Goal: Information Seeking & Learning: Learn about a topic

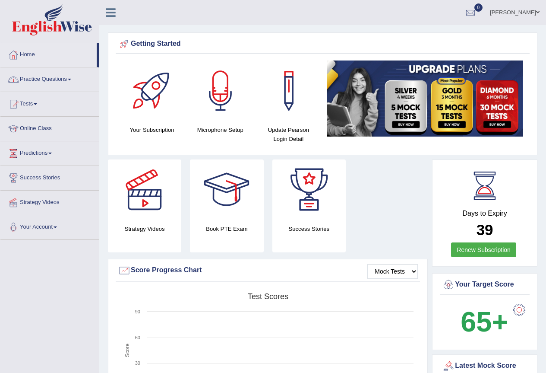
click at [39, 74] on link "Practice Questions" at bounding box center [49, 78] width 98 height 22
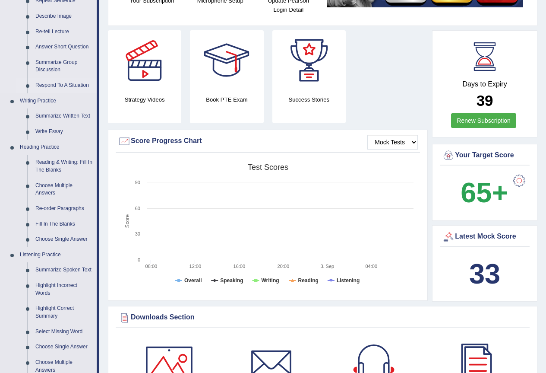
scroll to position [130, 0]
click at [47, 63] on link "Summarize Group Discussion" at bounding box center [64, 65] width 65 height 23
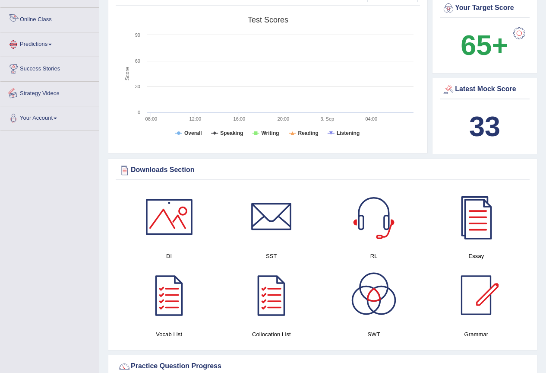
scroll to position [591, 0]
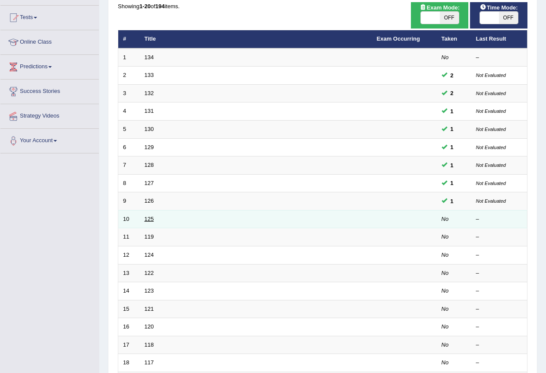
click at [152, 218] on link "125" at bounding box center [149, 218] width 9 height 6
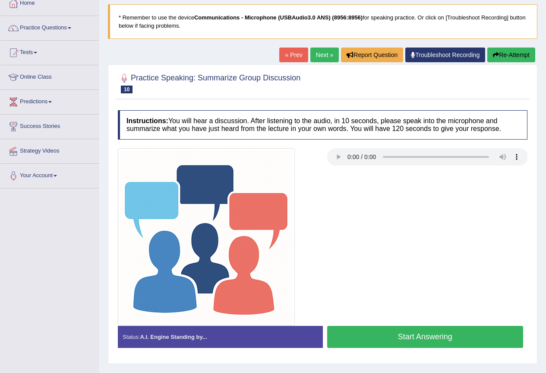
scroll to position [81, 0]
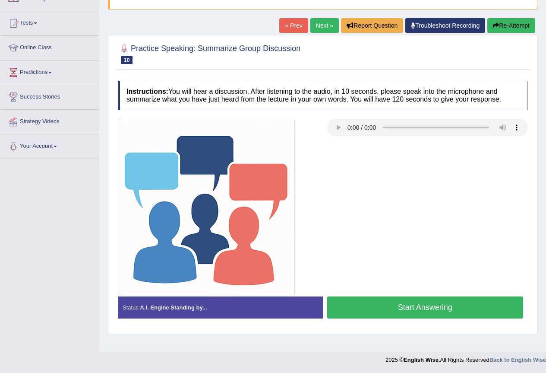
click at [373, 308] on button "Start Answering" at bounding box center [425, 307] width 196 height 22
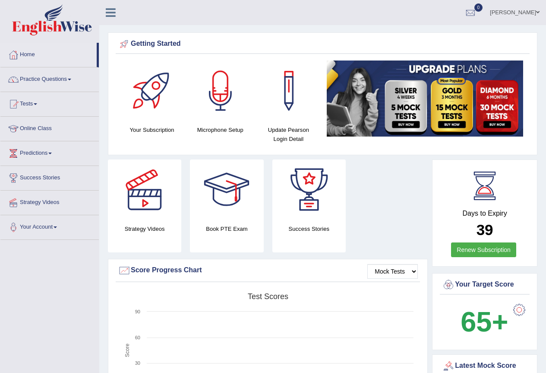
click at [37, 102] on link "Tests" at bounding box center [49, 103] width 98 height 22
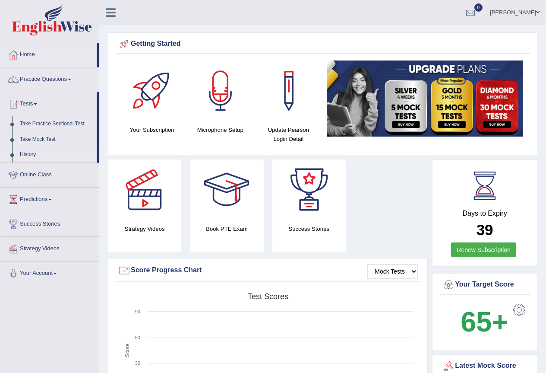
click at [30, 152] on link "History" at bounding box center [56, 155] width 81 height 16
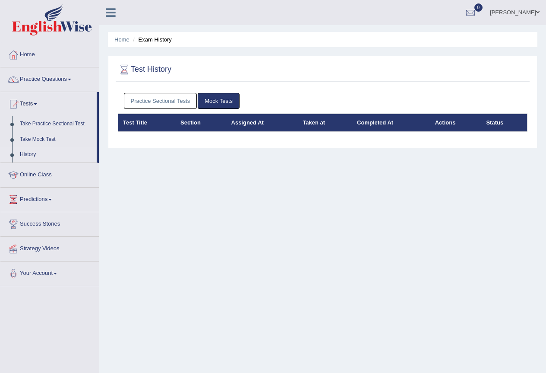
click at [182, 102] on link "Practice Sectional Tests" at bounding box center [160, 101] width 73 height 16
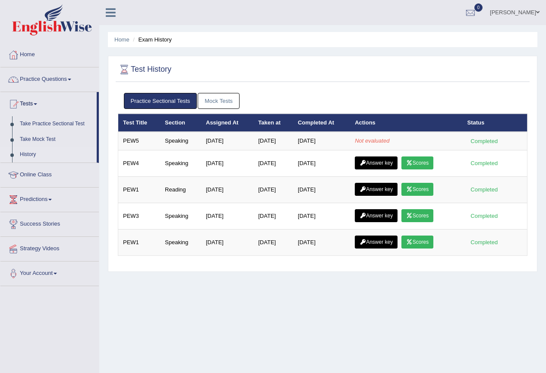
click at [68, 77] on link "Practice Questions" at bounding box center [49, 78] width 98 height 22
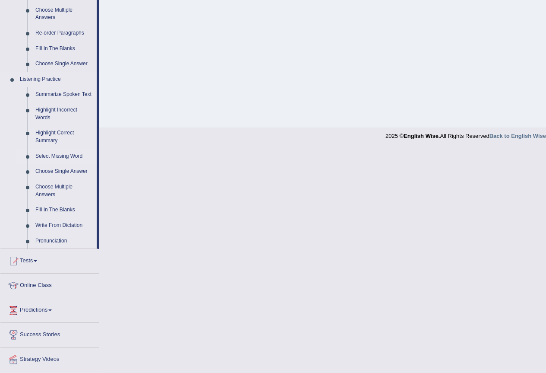
scroll to position [329, 0]
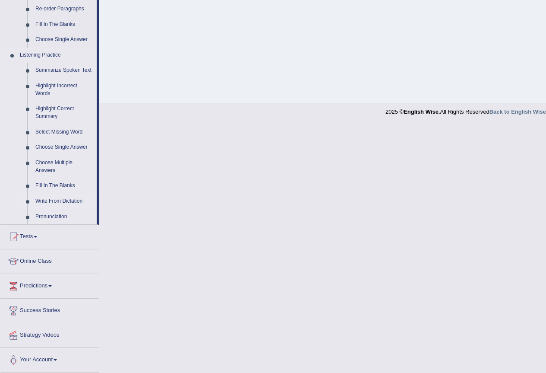
click at [68, 200] on link "Write From Dictation" at bounding box center [64, 201] width 65 height 16
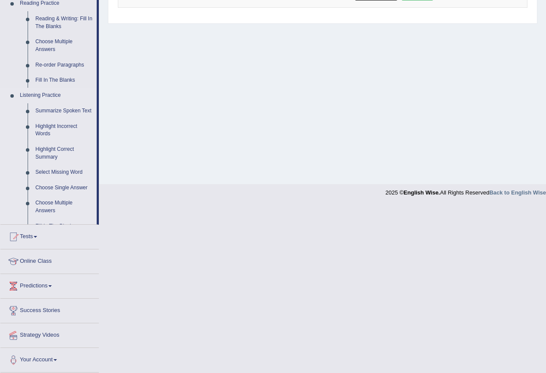
scroll to position [81, 0]
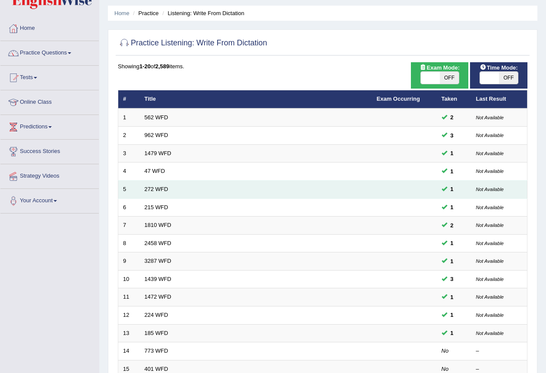
scroll to position [130, 0]
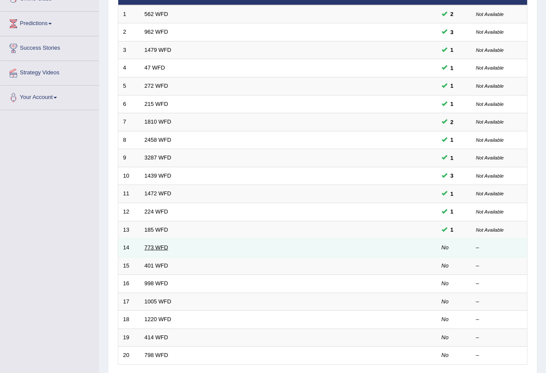
click at [155, 246] on link "773 WFD" at bounding box center [157, 247] width 24 height 6
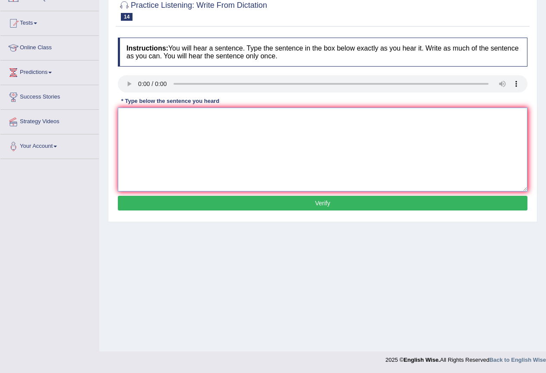
click at [137, 118] on textarea at bounding box center [323, 149] width 410 height 84
click at [158, 117] on textarea "Gravitiy is an extraodinary week and nearly impossible to" at bounding box center [323, 149] width 410 height 84
click at [278, 117] on textarea "Gravitiy is a extraodinary week and nearly impossible to" at bounding box center [323, 149] width 410 height 84
click at [288, 120] on textarea "Gravitiy is a extraodinary week and nearly impossible to" at bounding box center [323, 149] width 410 height 84
click at [141, 116] on textarea "Gravitiy is a extraodinary week and nearly impossible to study directly at a qu" at bounding box center [323, 149] width 410 height 84
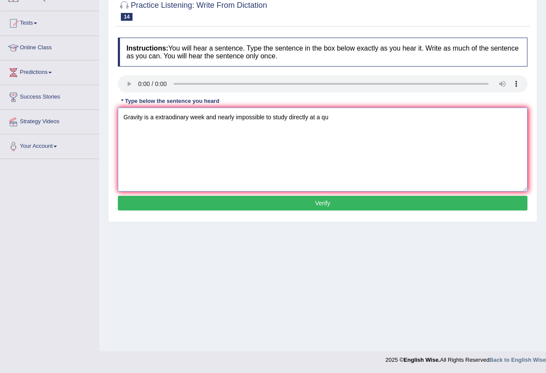
click at [332, 119] on textarea "Gravity is a extraodinary week and nearly impossible to study directly at a qu" at bounding box center [323, 149] width 410 height 84
type textarea "Gravity is a extraodinary week and nearly impossible to study directly at a qua…"
click at [302, 206] on button "Verify" at bounding box center [323, 203] width 410 height 15
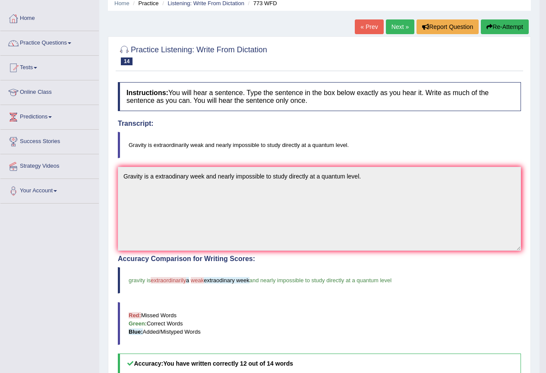
scroll to position [14, 0]
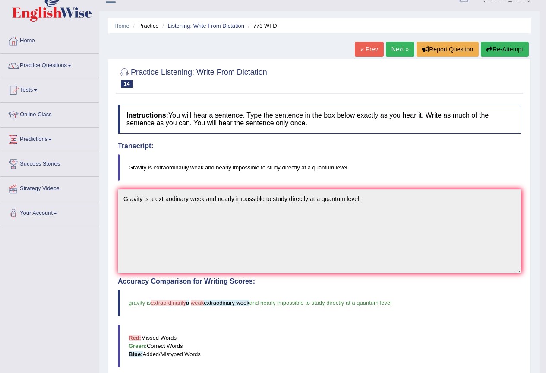
click at [408, 51] on link "Next »" at bounding box center [400, 49] width 28 height 15
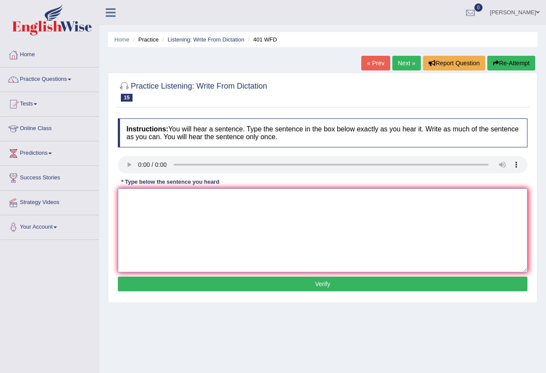
click at [138, 196] on textarea at bounding box center [323, 230] width 410 height 84
click at [36, 76] on link "Practice Questions" at bounding box center [49, 78] width 98 height 22
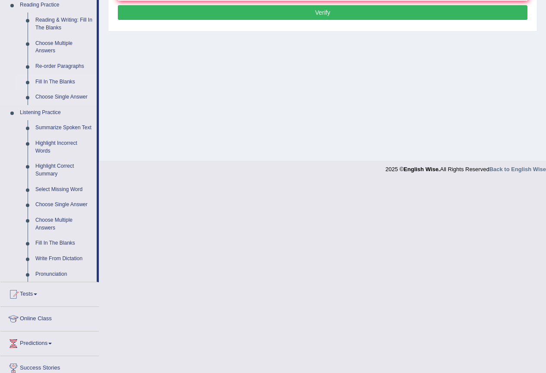
scroll to position [302, 0]
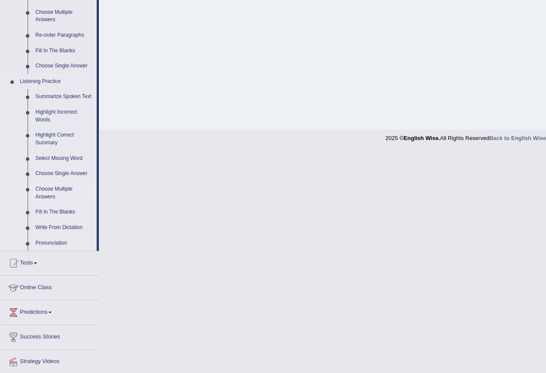
click at [51, 184] on link "Choose Multiple Answers" at bounding box center [64, 192] width 65 height 23
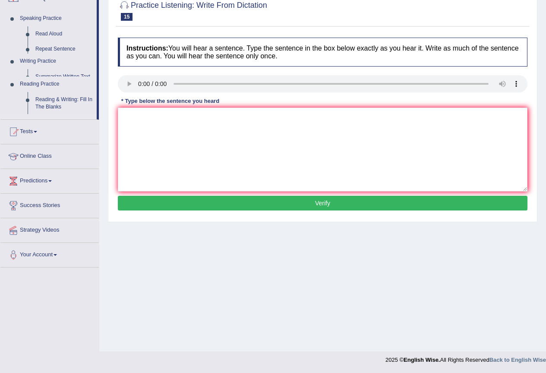
scroll to position [81, 0]
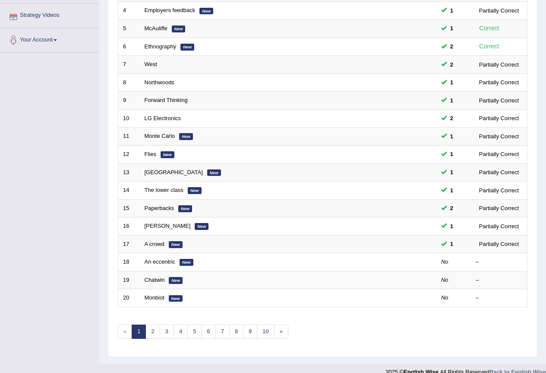
scroll to position [199, 0]
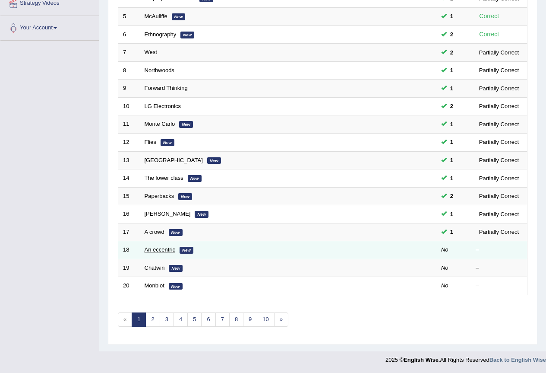
click at [171, 248] on link "An eccentric" at bounding box center [160, 249] width 31 height 6
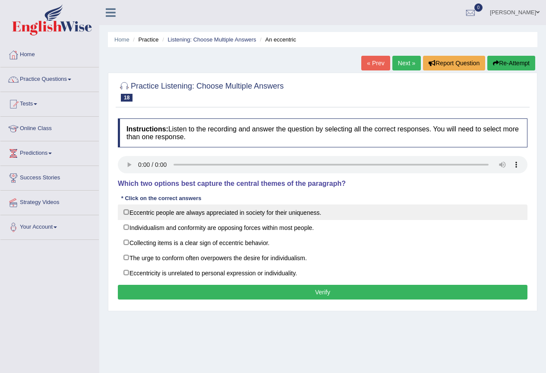
scroll to position [43, 0]
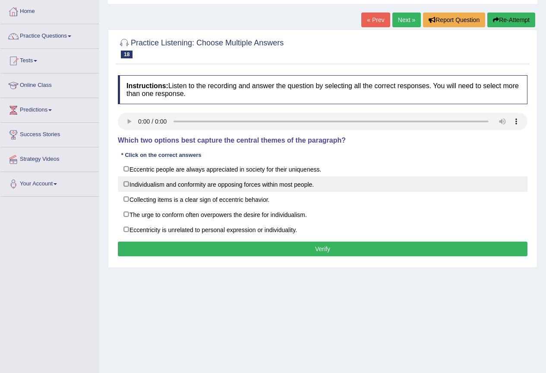
click at [154, 186] on label "Individualism and conformity are opposing forces within most people." at bounding box center [323, 184] width 410 height 16
checkbox input "true"
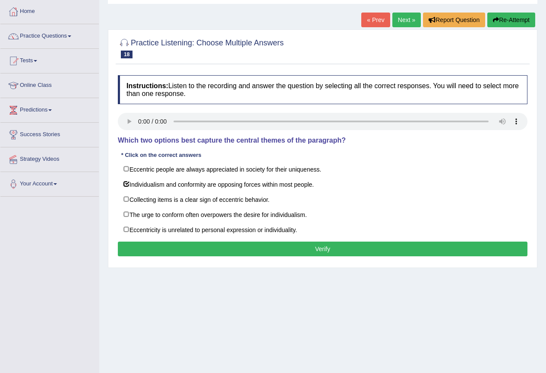
click at [159, 247] on button "Verify" at bounding box center [323, 248] width 410 height 15
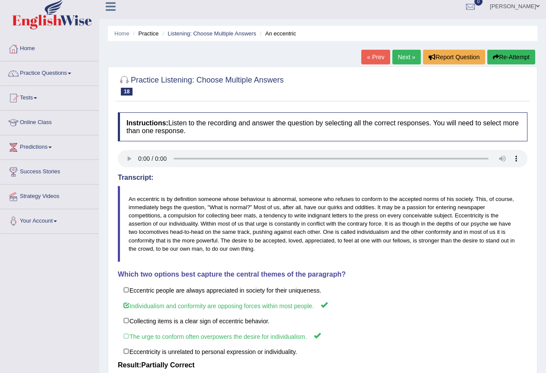
scroll to position [0, 0]
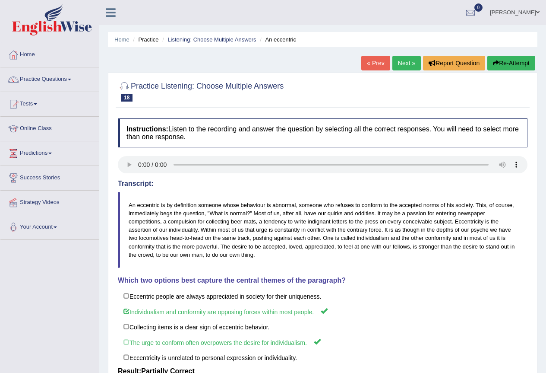
click at [408, 64] on link "Next »" at bounding box center [406, 63] width 28 height 15
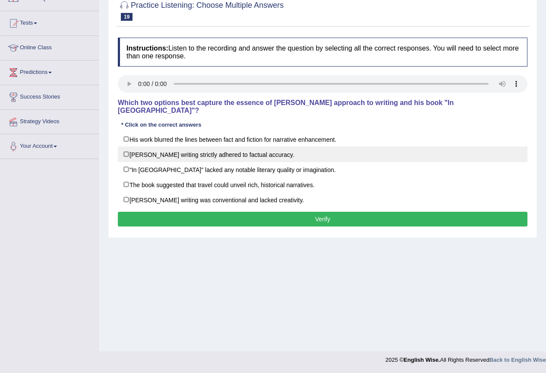
click at [225, 147] on label "[PERSON_NAME] writing strictly adhered to factual accuracy." at bounding box center [323, 154] width 410 height 16
checkbox input "true"
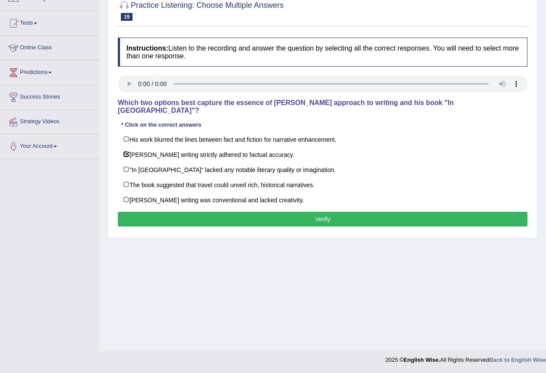
click at [223, 212] on button "Verify" at bounding box center [323, 219] width 410 height 15
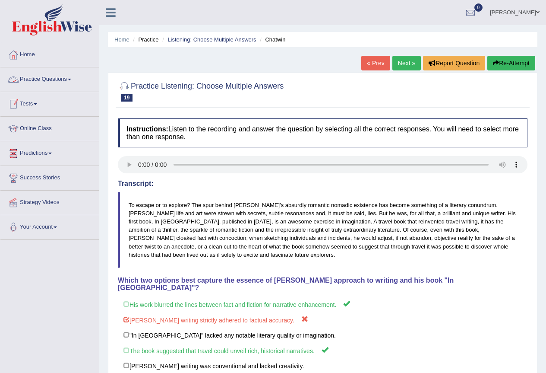
click at [47, 76] on link "Practice Questions" at bounding box center [49, 78] width 98 height 22
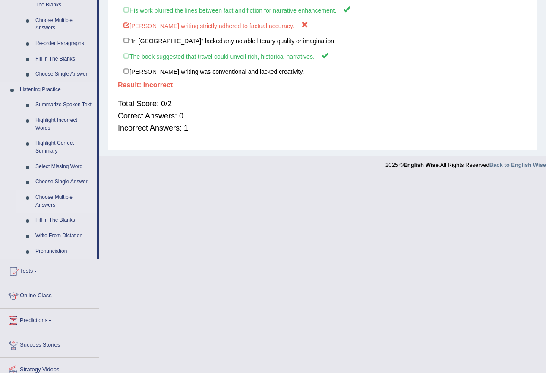
scroll to position [302, 0]
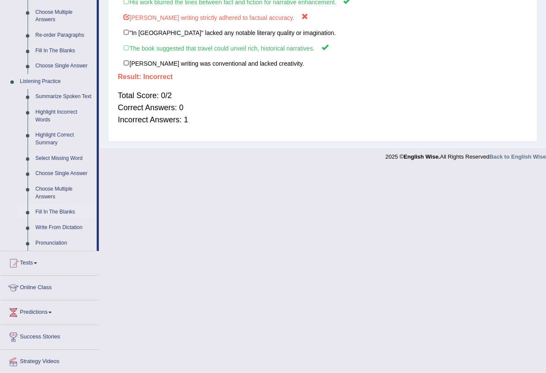
click at [47, 210] on link "Fill In The Blanks" at bounding box center [64, 212] width 65 height 16
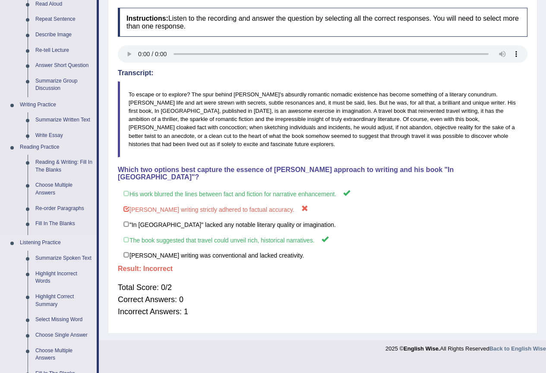
scroll to position [92, 0]
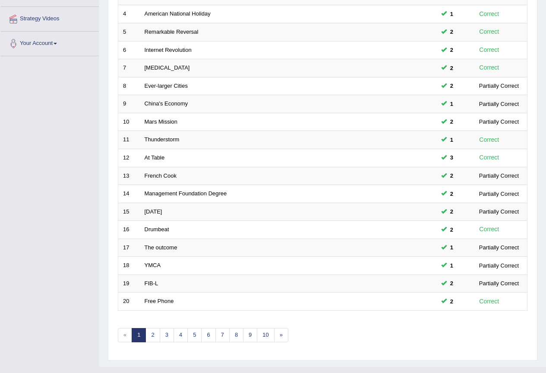
scroll to position [199, 0]
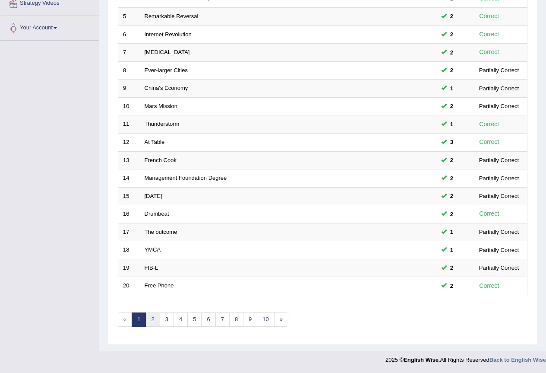
click at [153, 323] on link "2" at bounding box center [152, 319] width 14 height 14
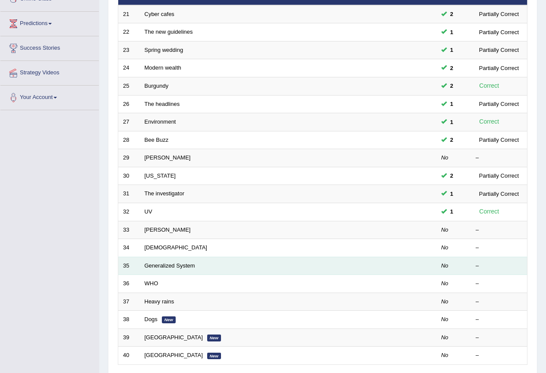
scroll to position [173, 0]
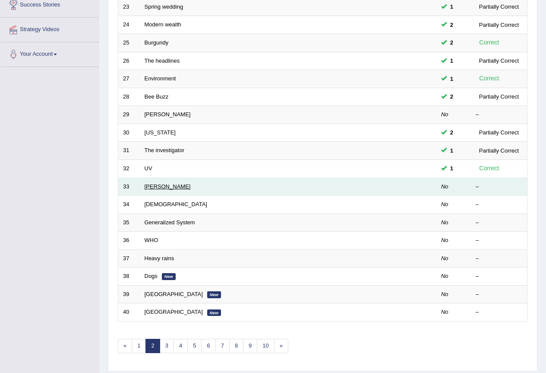
click at [171, 189] on link "[PERSON_NAME]" at bounding box center [168, 186] width 46 height 6
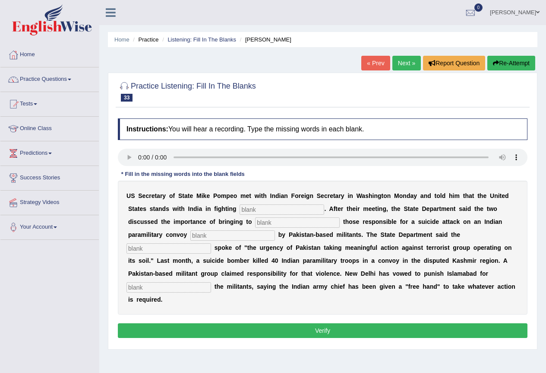
click at [253, 213] on input "text" at bounding box center [282, 209] width 85 height 10
type input "terrorism"
click at [267, 224] on input "text" at bounding box center [297, 222] width 85 height 10
type input "justice"
click at [241, 234] on input "text" at bounding box center [232, 235] width 85 height 10
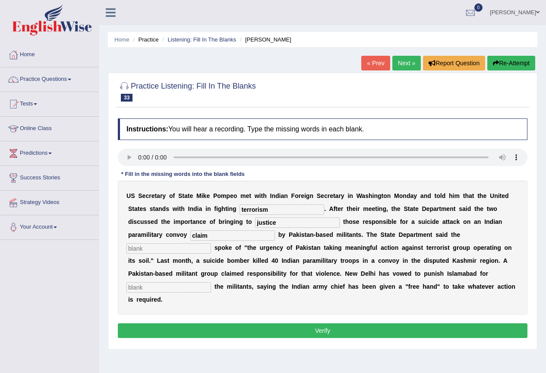
type input "claim"
click at [200, 250] on input "text" at bounding box center [168, 248] width 85 height 10
click at [200, 245] on input "text" at bounding box center [168, 248] width 85 height 10
type input "diplomat"
click at [182, 291] on input "text" at bounding box center [168, 287] width 85 height 10
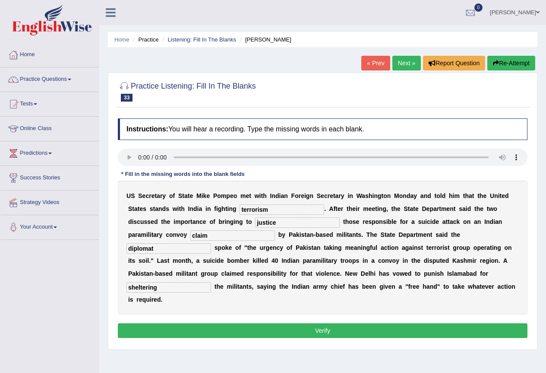
type input "sheltering"
click at [307, 332] on button "Verify" at bounding box center [323, 330] width 410 height 15
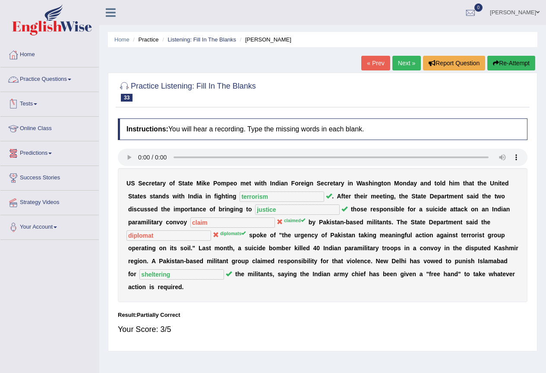
click at [54, 76] on link "Practice Questions" at bounding box center [49, 78] width 98 height 22
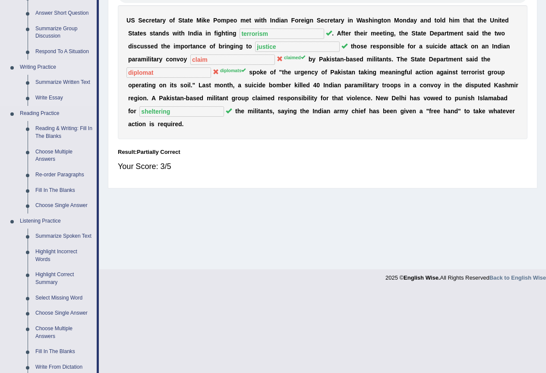
scroll to position [216, 0]
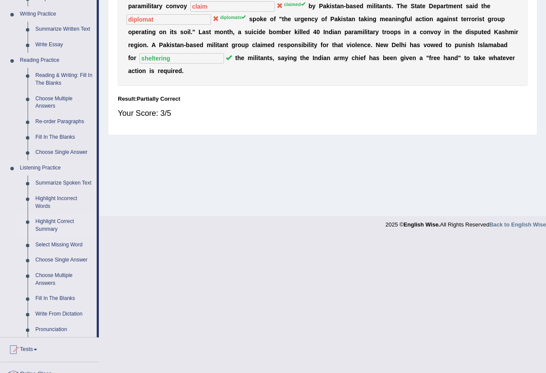
click at [51, 218] on link "Highlight Correct Summary" at bounding box center [64, 225] width 65 height 23
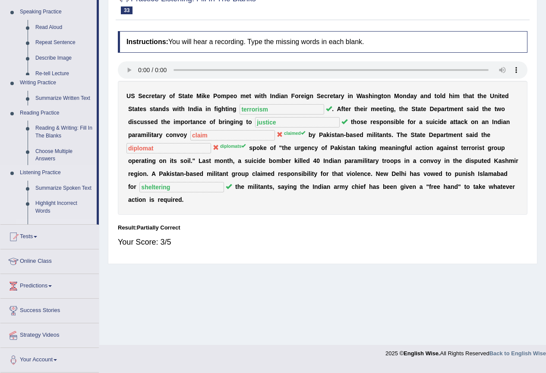
scroll to position [81, 0]
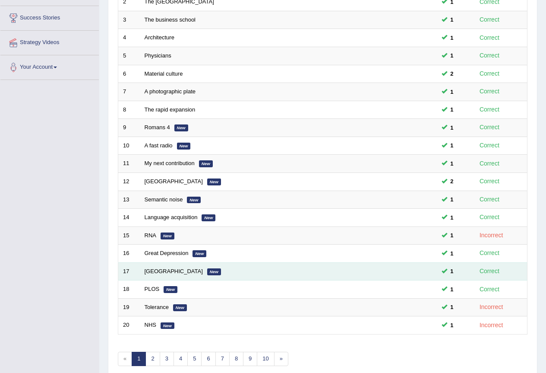
scroll to position [199, 0]
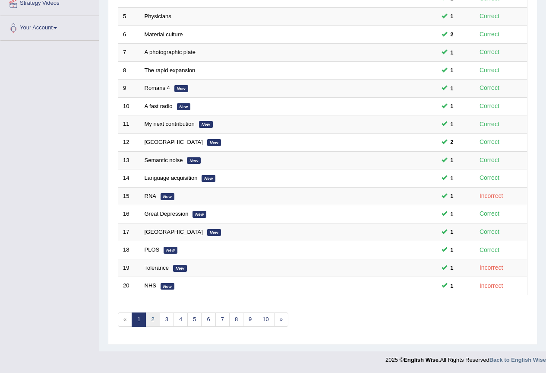
click at [155, 315] on link "2" at bounding box center [152, 319] width 14 height 14
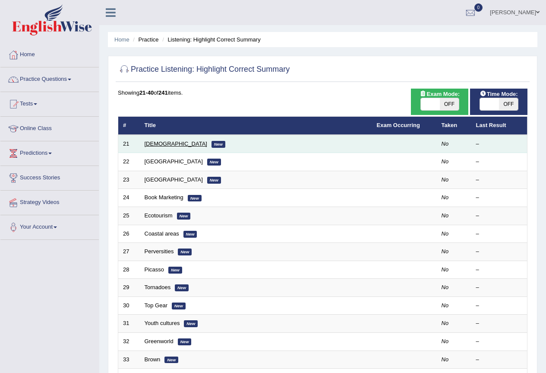
click at [153, 141] on link "[DEMOGRAPHIC_DATA]" at bounding box center [176, 143] width 63 height 6
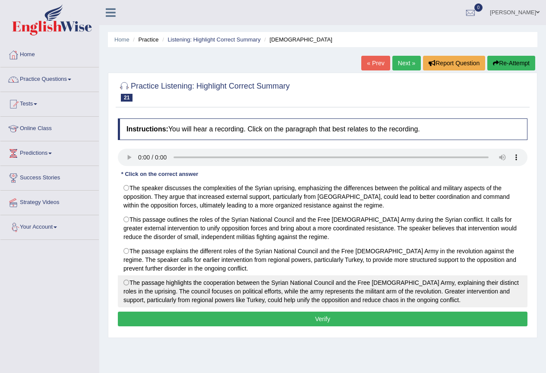
click at [126, 292] on label "The passage highlights the cooperation between the Syrian National Council and …" at bounding box center [323, 291] width 410 height 32
radio input "true"
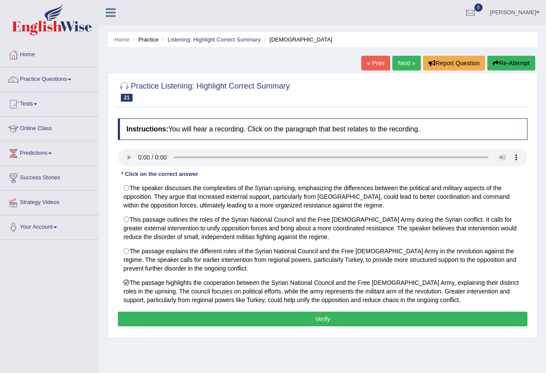
click at [310, 322] on button "Verify" at bounding box center [323, 318] width 410 height 15
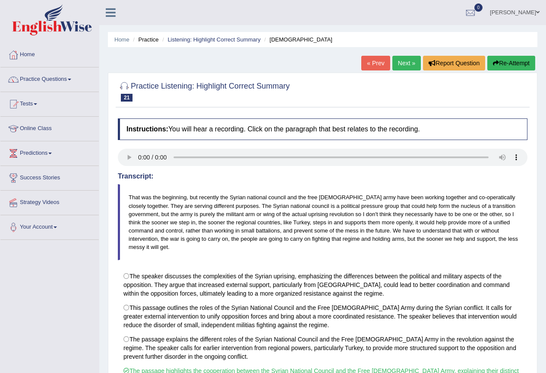
click at [414, 59] on link "Next »" at bounding box center [406, 63] width 28 height 15
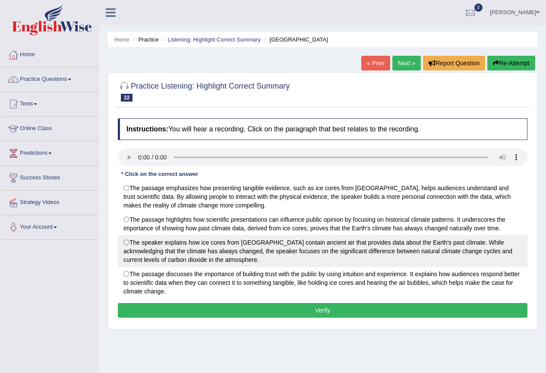
click at [229, 253] on label "The speaker explains how ice cores from Antarctica contain ancient air that pro…" at bounding box center [323, 251] width 410 height 32
radio input "true"
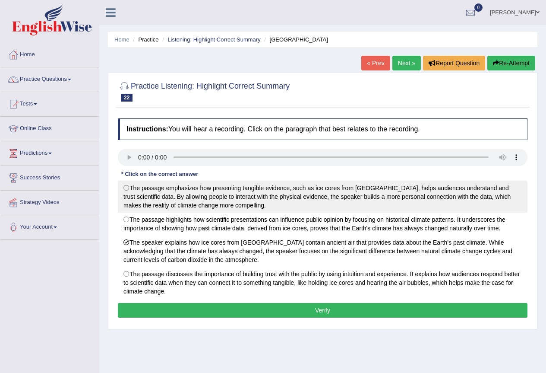
click at [275, 207] on label "The passage emphasizes how presenting tangible evidence, such as ice cores from…" at bounding box center [323, 196] width 410 height 32
radio input "true"
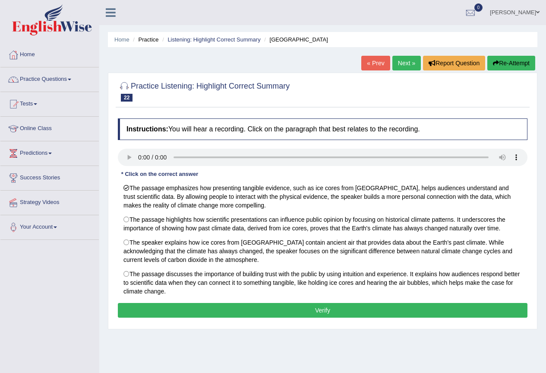
click at [245, 309] on button "Verify" at bounding box center [323, 310] width 410 height 15
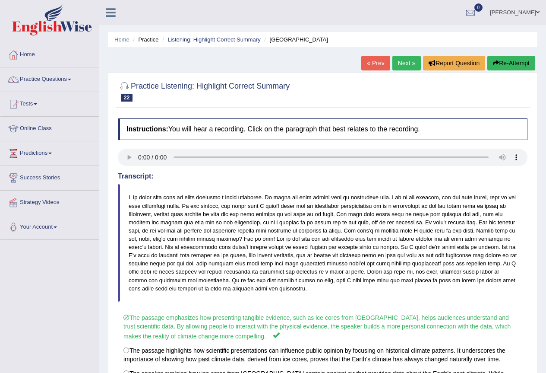
click at [404, 63] on link "Next »" at bounding box center [406, 63] width 28 height 15
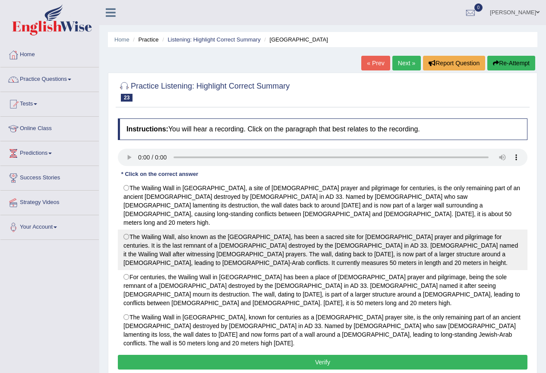
click at [405, 235] on label "The Wailing Wall, also known as the [GEOGRAPHIC_DATA], has been a sacred site f…" at bounding box center [323, 249] width 410 height 41
radio input "true"
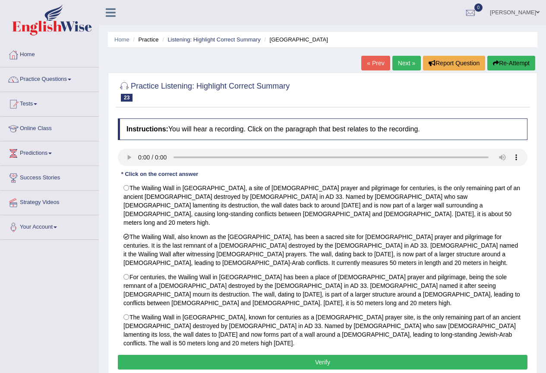
click at [245, 354] on button "Verify" at bounding box center [323, 361] width 410 height 15
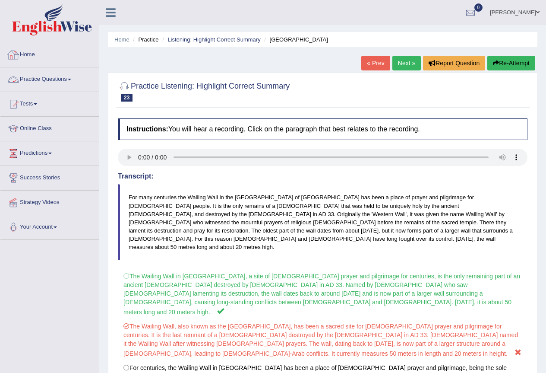
click at [26, 49] on link "Home" at bounding box center [49, 54] width 98 height 22
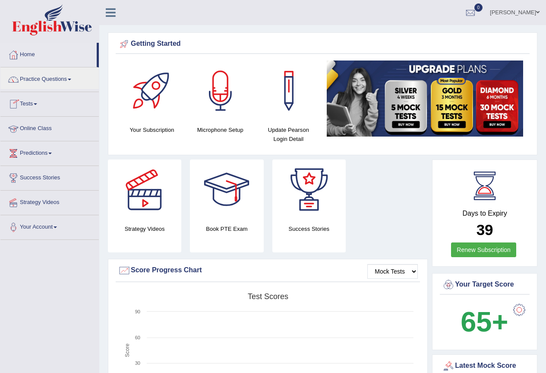
click at [33, 101] on link "Tests" at bounding box center [49, 103] width 98 height 22
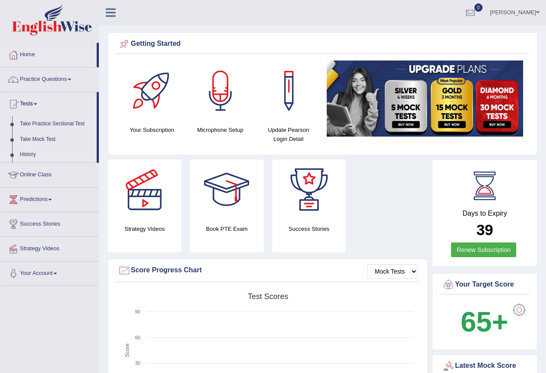
click at [23, 151] on link "History" at bounding box center [56, 155] width 81 height 16
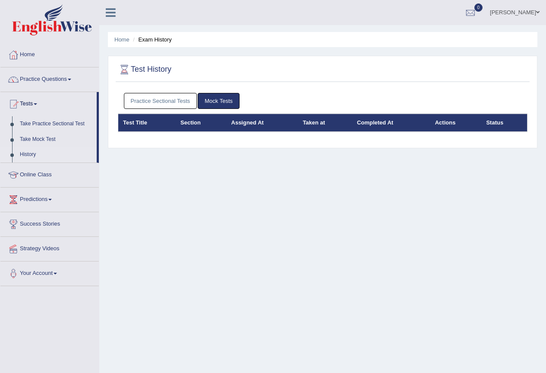
click at [131, 100] on link "Practice Sectional Tests" at bounding box center [160, 101] width 73 height 16
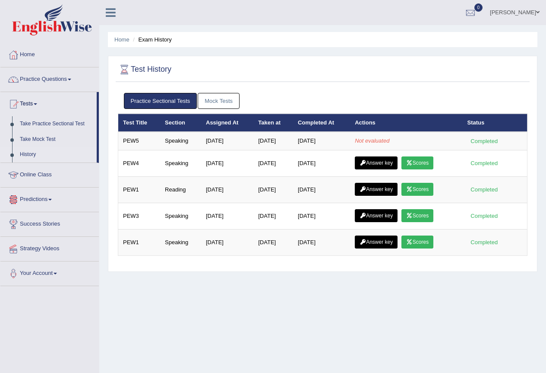
click at [37, 195] on link "Predictions" at bounding box center [49, 198] width 98 height 22
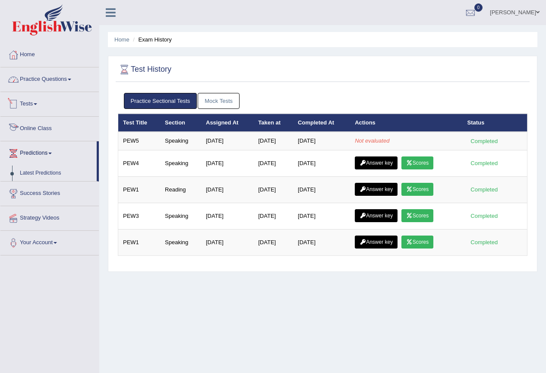
click at [41, 79] on link "Practice Questions" at bounding box center [49, 78] width 98 height 22
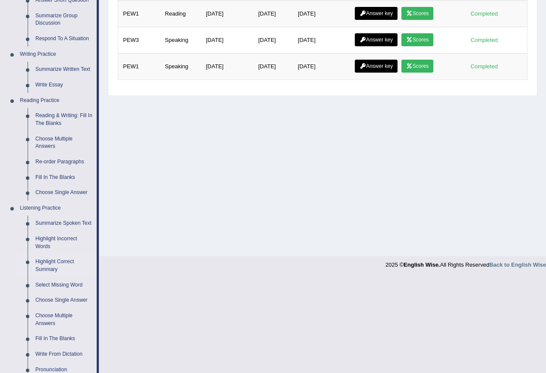
scroll to position [173, 0]
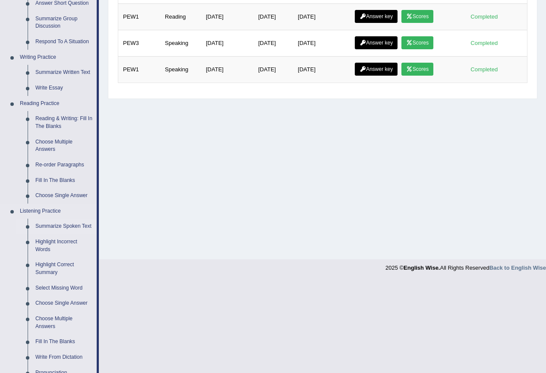
click at [66, 225] on link "Summarize Spoken Text" at bounding box center [64, 226] width 65 height 16
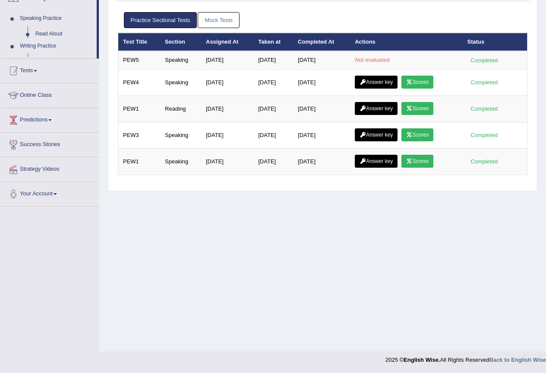
scroll to position [81, 0]
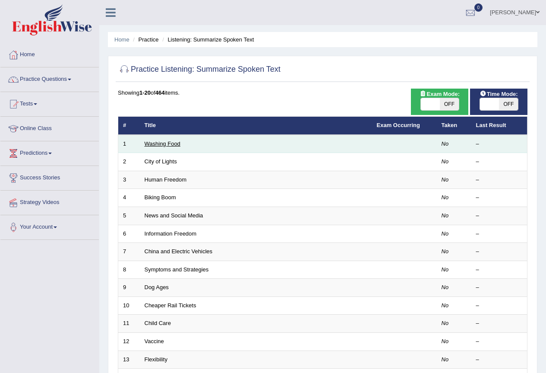
click at [168, 140] on link "Washing Food" at bounding box center [163, 143] width 36 height 6
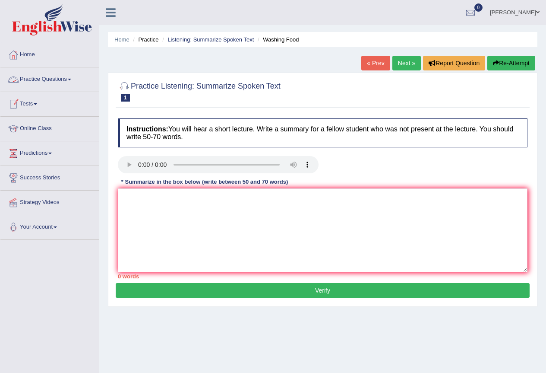
click at [52, 78] on link "Practice Questions" at bounding box center [49, 78] width 98 height 22
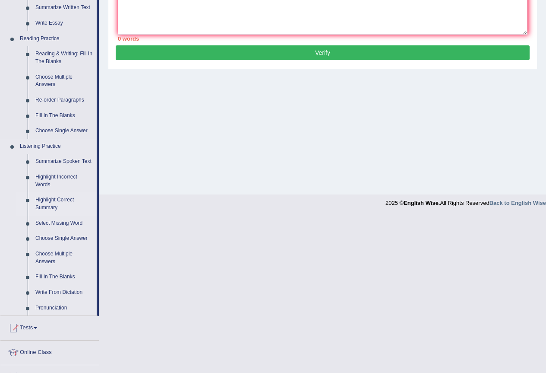
scroll to position [216, 0]
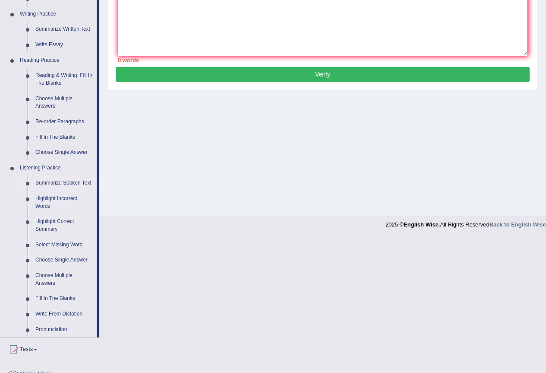
click at [73, 182] on link "Summarize Spoken Text" at bounding box center [64, 183] width 65 height 16
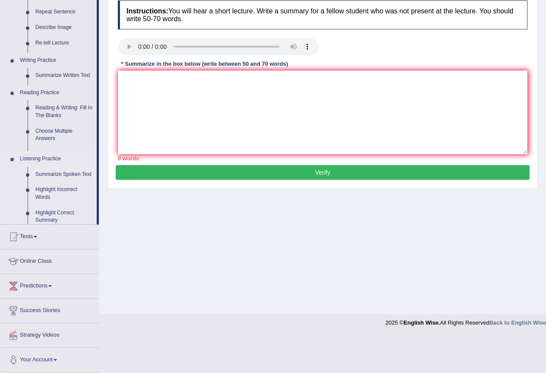
scroll to position [81, 0]
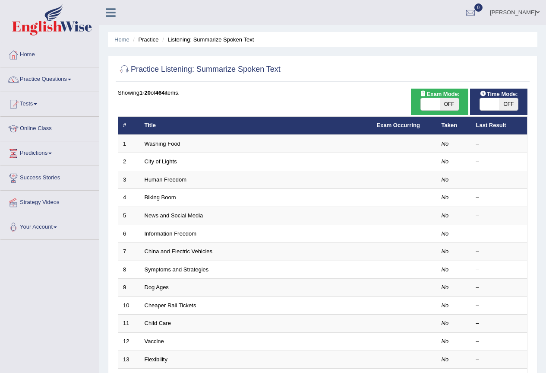
click at [453, 101] on span "OFF" at bounding box center [449, 104] width 19 height 12
checkbox input "true"
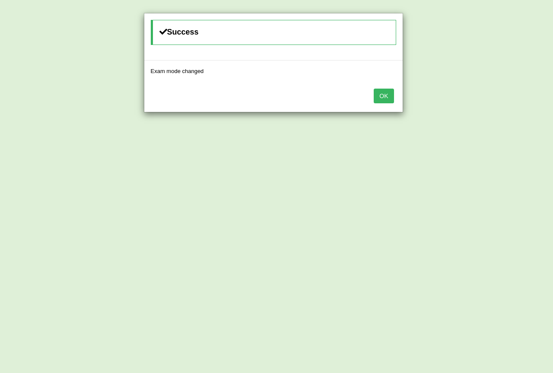
click at [384, 100] on button "OK" at bounding box center [383, 96] width 20 height 15
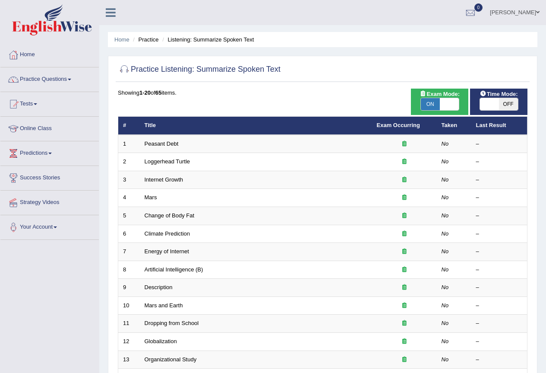
click at [507, 101] on span "OFF" at bounding box center [508, 104] width 19 height 12
checkbox input "true"
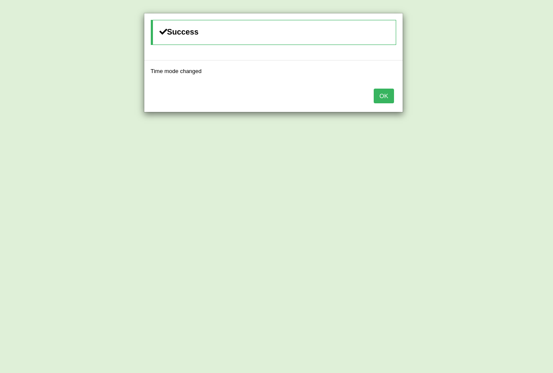
click at [384, 98] on button "OK" at bounding box center [383, 96] width 20 height 15
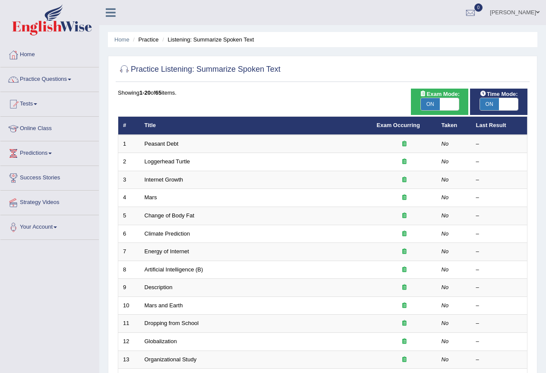
click at [430, 107] on span "ON" at bounding box center [430, 104] width 19 height 12
checkbox input "false"
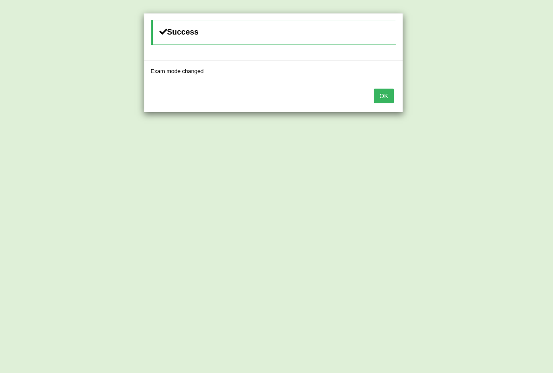
click at [379, 96] on button "OK" at bounding box center [383, 96] width 20 height 15
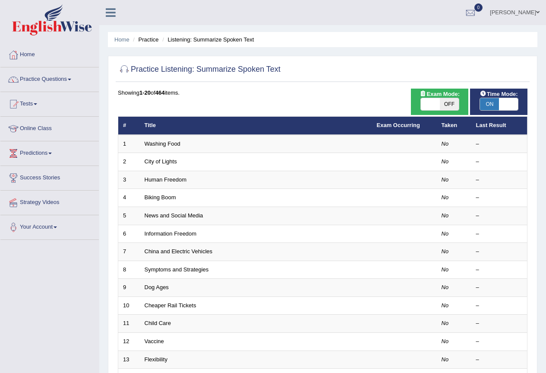
click at [494, 101] on span "ON" at bounding box center [489, 104] width 19 height 12
checkbox input "false"
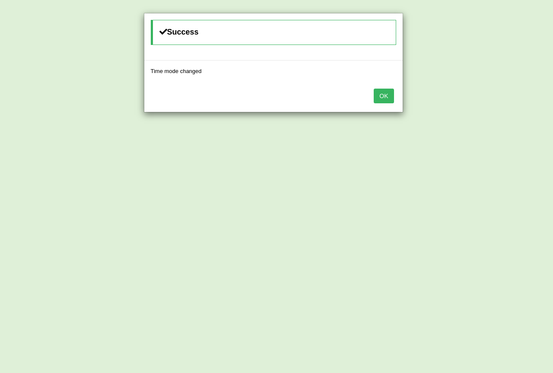
click at [385, 98] on button "OK" at bounding box center [383, 96] width 20 height 15
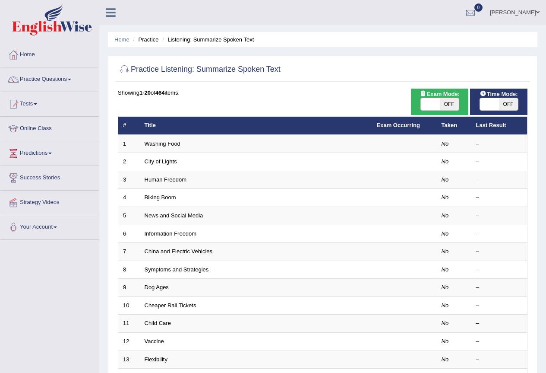
click at [71, 79] on span at bounding box center [69, 80] width 3 height 2
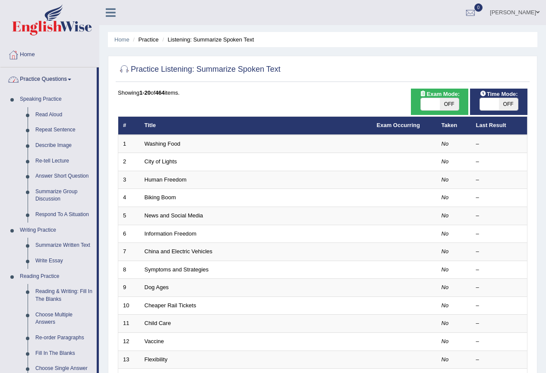
click at [71, 81] on link "Practice Questions" at bounding box center [48, 78] width 96 height 22
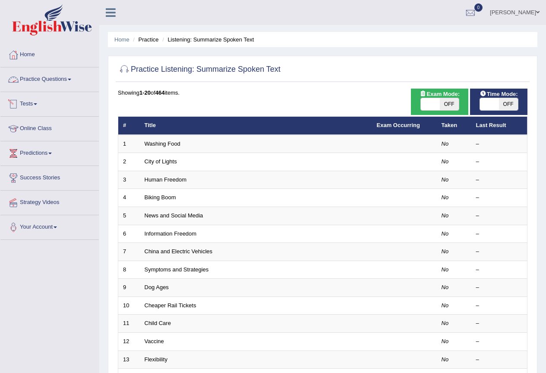
click at [37, 103] on link "Tests" at bounding box center [49, 103] width 98 height 22
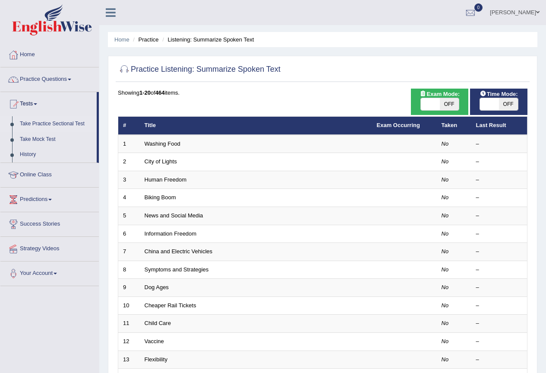
click at [53, 123] on link "Take Practice Sectional Test" at bounding box center [56, 124] width 81 height 16
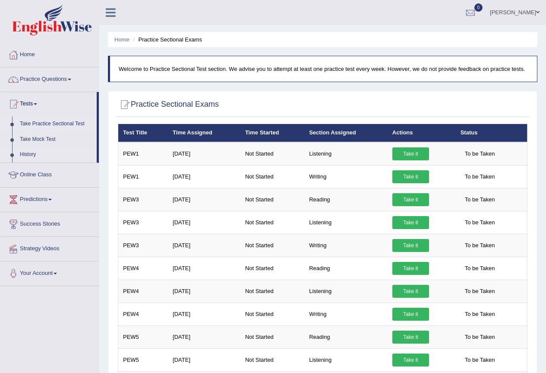
click at [36, 155] on link "History" at bounding box center [56, 155] width 81 height 16
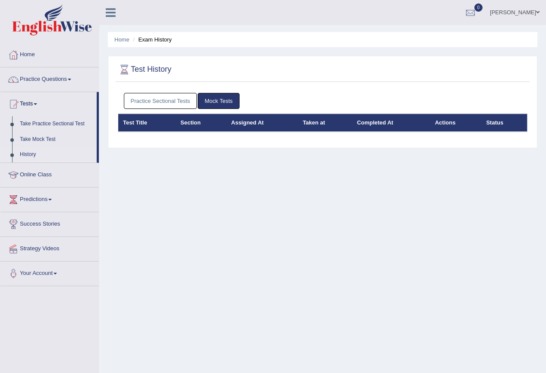
click at [166, 102] on link "Practice Sectional Tests" at bounding box center [160, 101] width 73 height 16
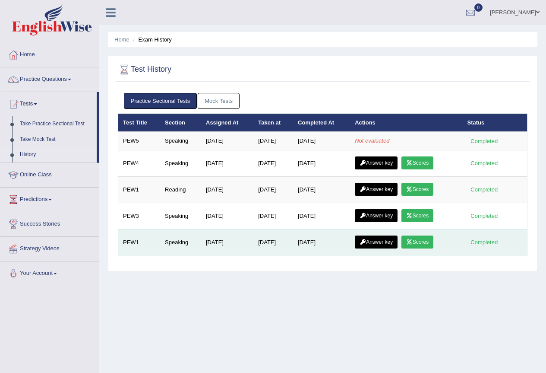
click at [427, 238] on link "Scores" at bounding box center [417, 241] width 32 height 13
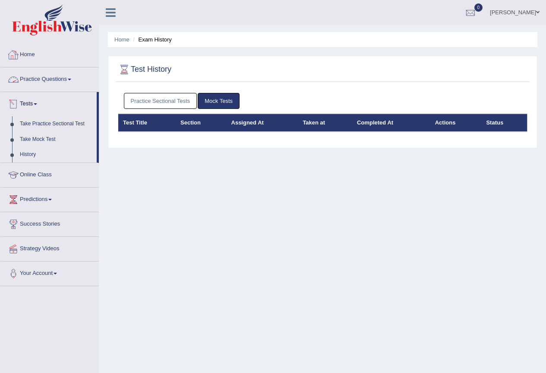
click at [23, 155] on link "History" at bounding box center [56, 155] width 81 height 16
click at [143, 101] on link "Practice Sectional Tests" at bounding box center [160, 101] width 73 height 16
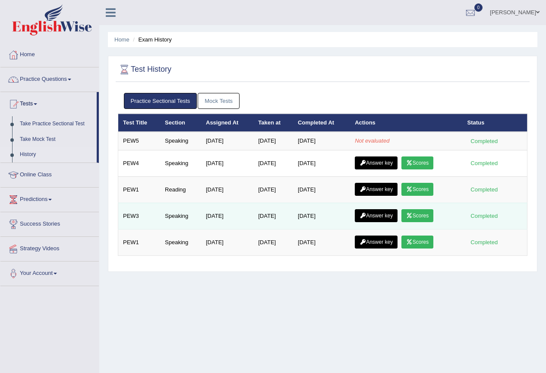
click at [419, 215] on link "Scores" at bounding box center [417, 215] width 32 height 13
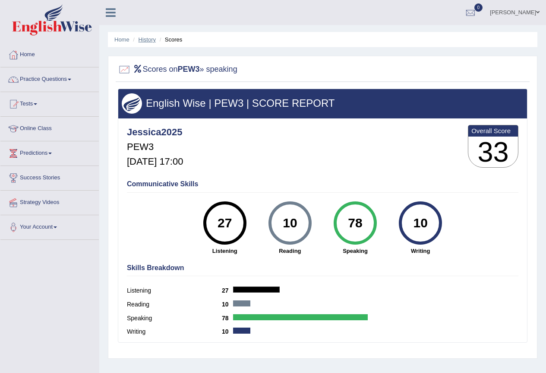
click at [151, 39] on link "History" at bounding box center [147, 39] width 17 height 6
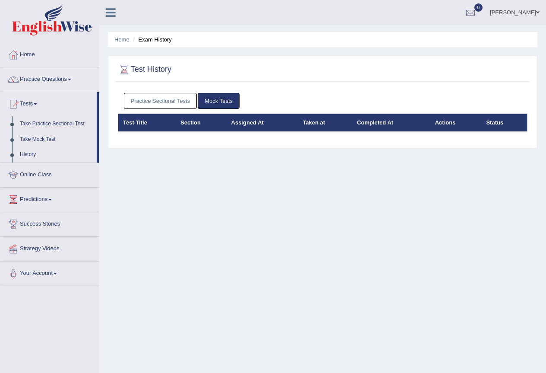
click at [152, 101] on link "Practice Sectional Tests" at bounding box center [160, 101] width 73 height 16
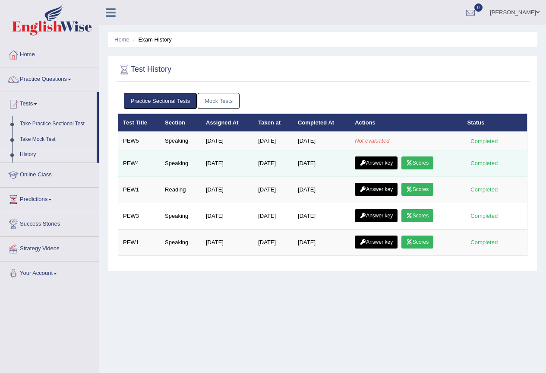
click at [430, 160] on link "Scores" at bounding box center [417, 162] width 32 height 13
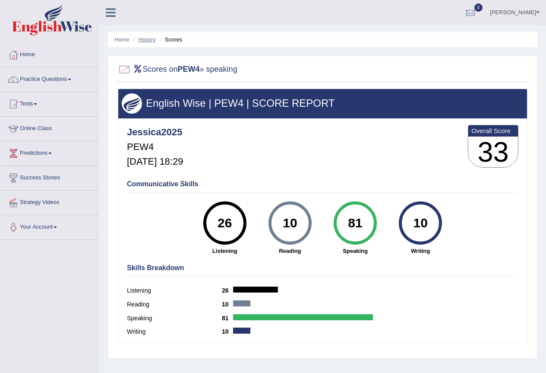
click at [152, 38] on link "History" at bounding box center [147, 39] width 17 height 6
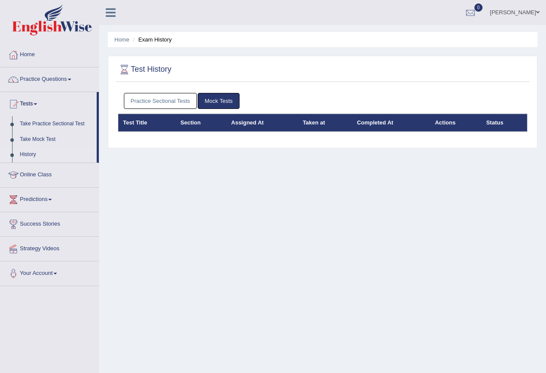
click at [169, 100] on link "Practice Sectional Tests" at bounding box center [160, 101] width 73 height 16
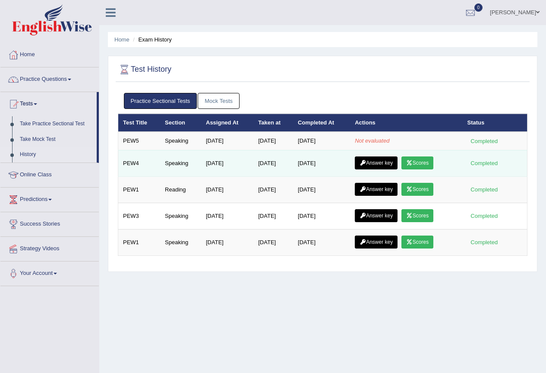
click at [423, 161] on link "Scores" at bounding box center [417, 162] width 32 height 13
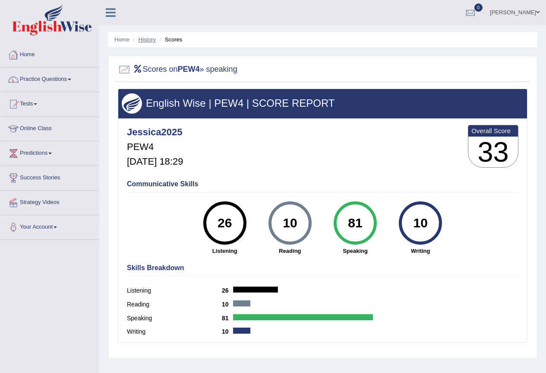
click at [152, 38] on link "History" at bounding box center [147, 39] width 17 height 6
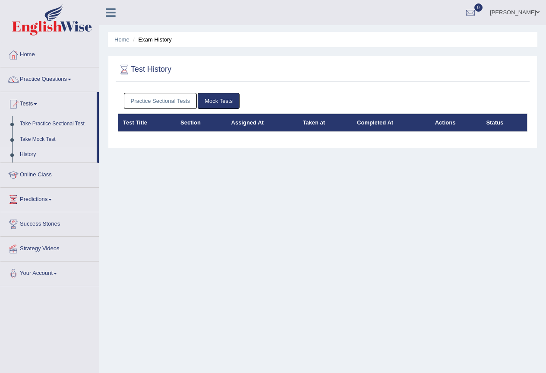
click at [176, 99] on link "Practice Sectional Tests" at bounding box center [160, 101] width 73 height 16
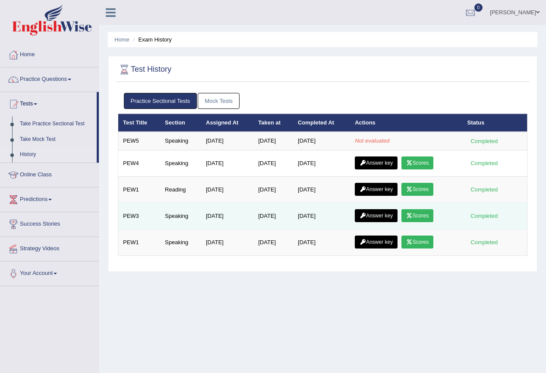
click at [415, 209] on link "Scores" at bounding box center [417, 215] width 32 height 13
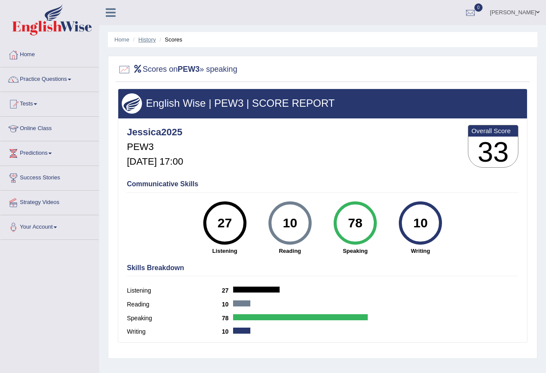
click at [148, 38] on link "History" at bounding box center [147, 39] width 17 height 6
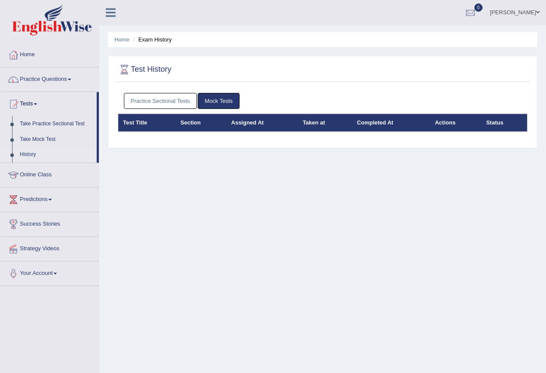
click at [182, 98] on link "Practice Sectional Tests" at bounding box center [160, 101] width 73 height 16
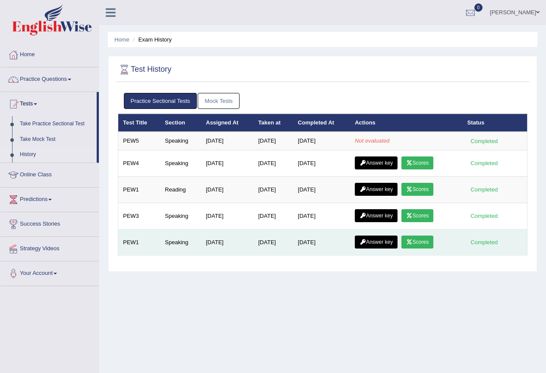
click at [417, 238] on link "Scores" at bounding box center [417, 241] width 32 height 13
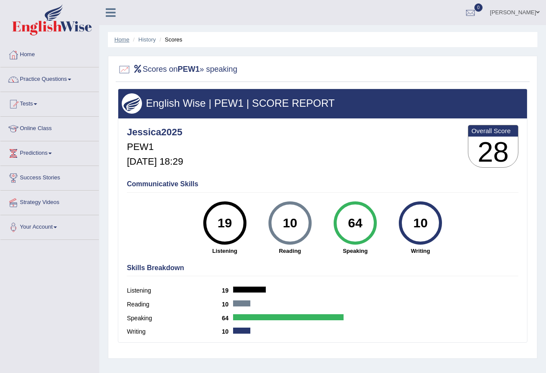
click at [120, 42] on link "Home" at bounding box center [121, 39] width 15 height 6
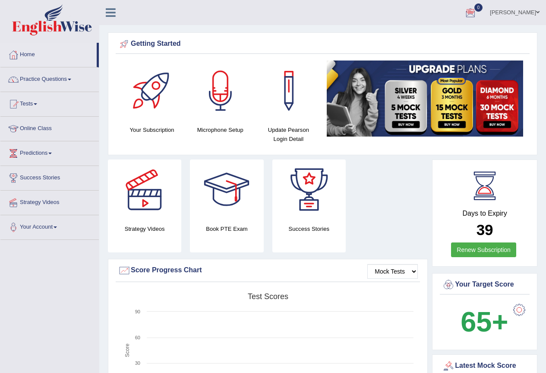
click at [481, 13] on link "0" at bounding box center [471, 11] width 26 height 22
click at [430, 33] on strong "See All Alerts" at bounding box center [416, 36] width 38 height 7
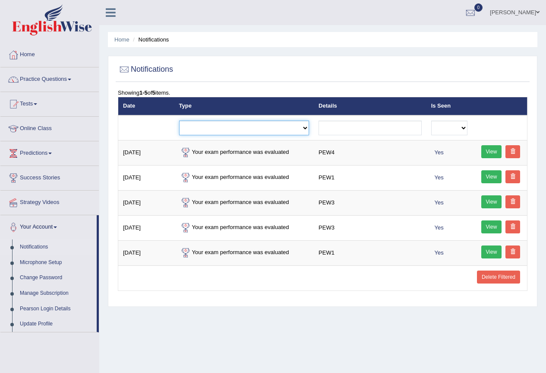
click at [301, 126] on select "Exam evaluated Question report replied Practice question report replied Test as…" at bounding box center [244, 127] width 130 height 15
click at [123, 38] on link "Home" at bounding box center [121, 39] width 15 height 6
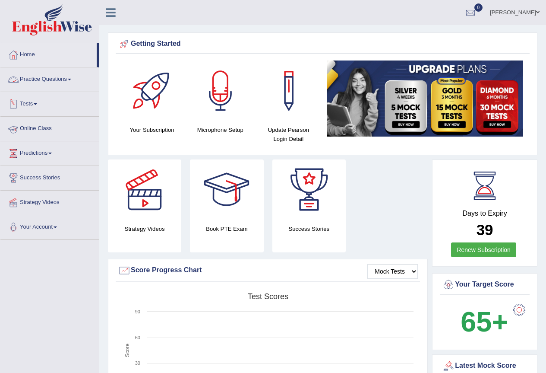
click at [28, 101] on link "Tests" at bounding box center [49, 103] width 98 height 22
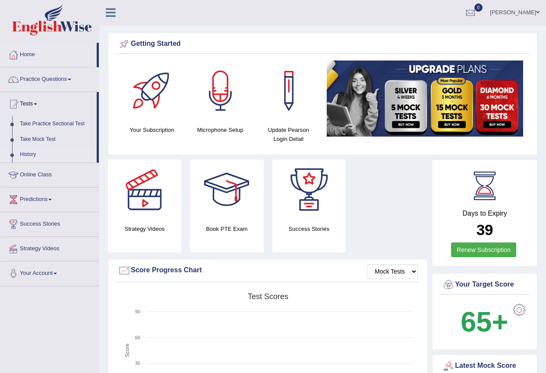
click at [28, 152] on link "History" at bounding box center [56, 155] width 81 height 16
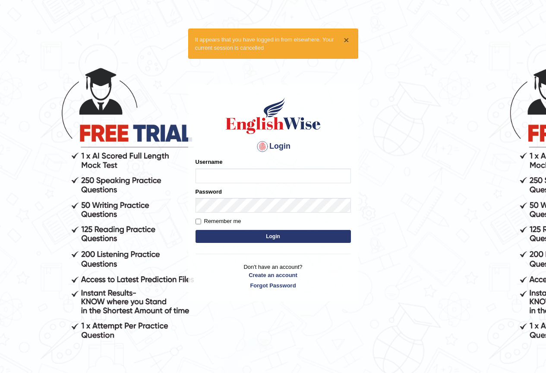
click at [347, 37] on button "×" at bounding box center [346, 39] width 5 height 9
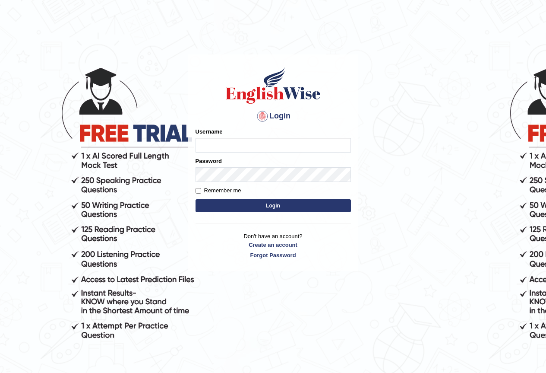
type input "7"
click at [202, 147] on input "Username" at bounding box center [273, 145] width 155 height 15
type input "Jessica2025"
click at [247, 202] on button "Login" at bounding box center [273, 205] width 155 height 13
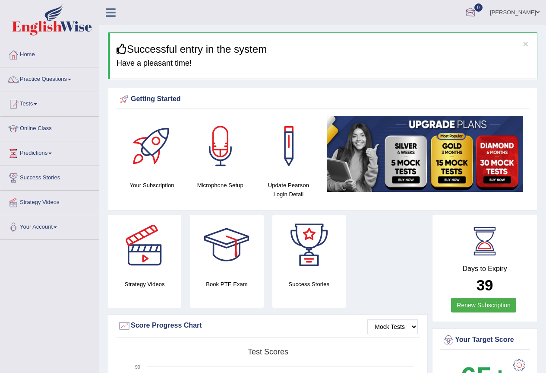
click at [476, 11] on div at bounding box center [470, 12] width 13 height 13
click at [417, 38] on strong "See All Alerts" at bounding box center [416, 36] width 38 height 7
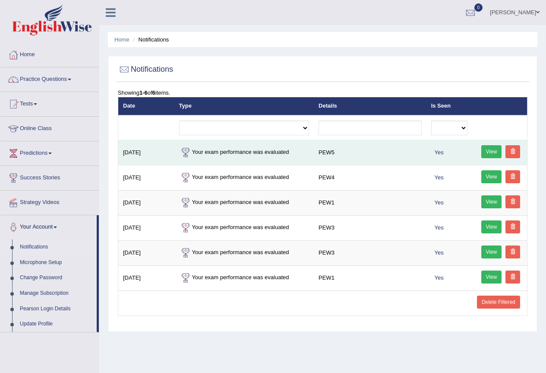
click at [488, 149] on link "View" at bounding box center [491, 151] width 21 height 13
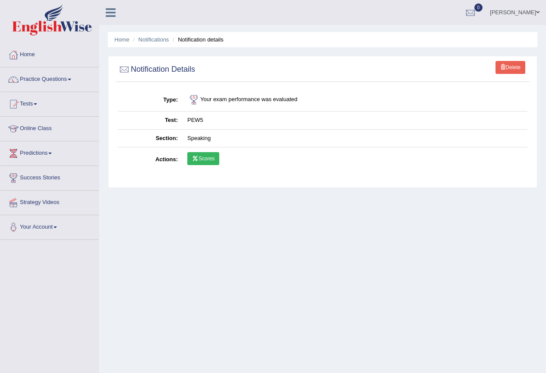
click at [202, 159] on link "Scores" at bounding box center [203, 158] width 32 height 13
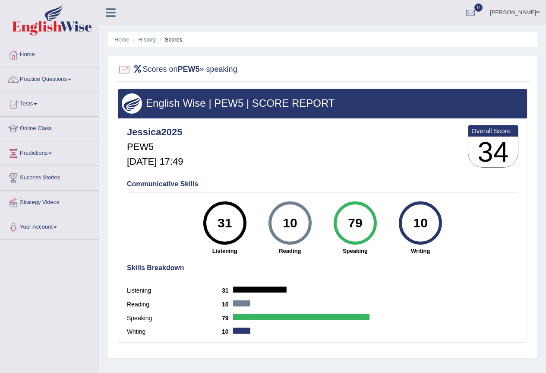
click at [540, 13] on link "Jessica Clayman" at bounding box center [515, 11] width 63 height 22
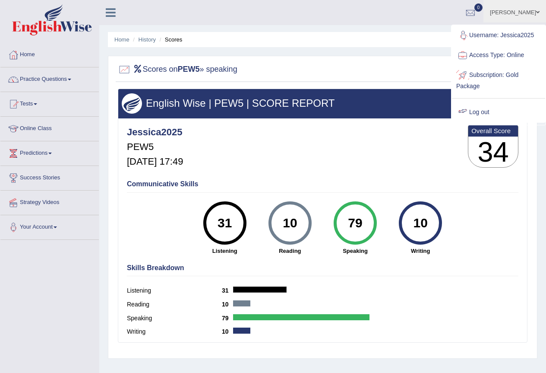
click at [471, 108] on link "Log out" at bounding box center [498, 112] width 93 height 20
